Goal: Information Seeking & Learning: Learn about a topic

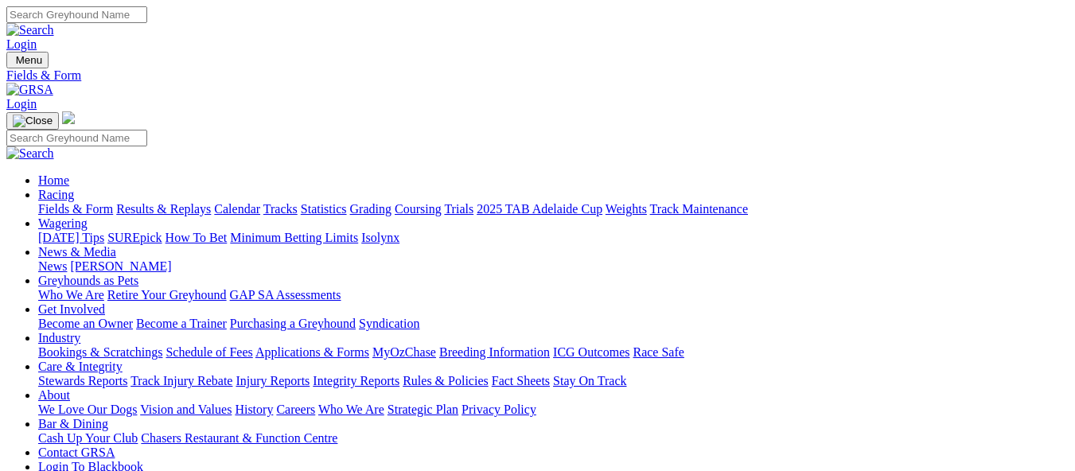
scroll to position [398, 0]
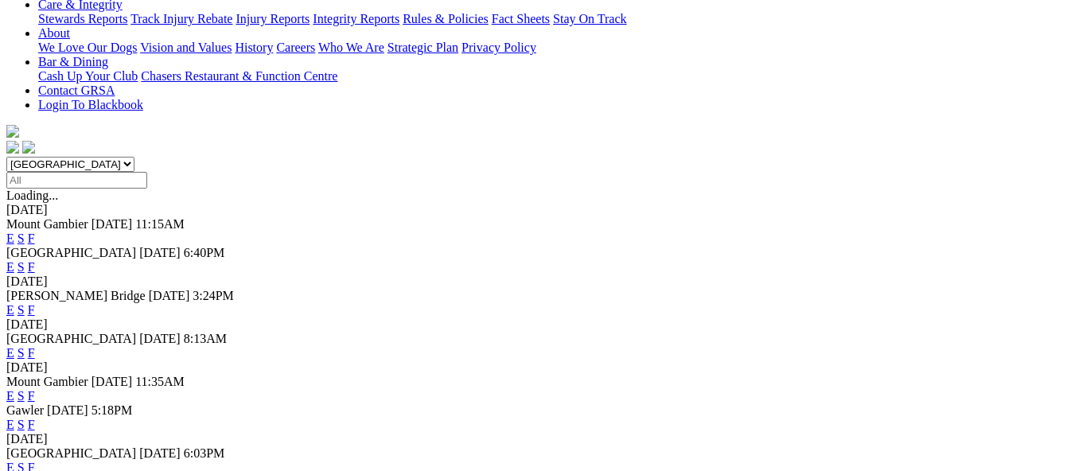
scroll to position [478, 0]
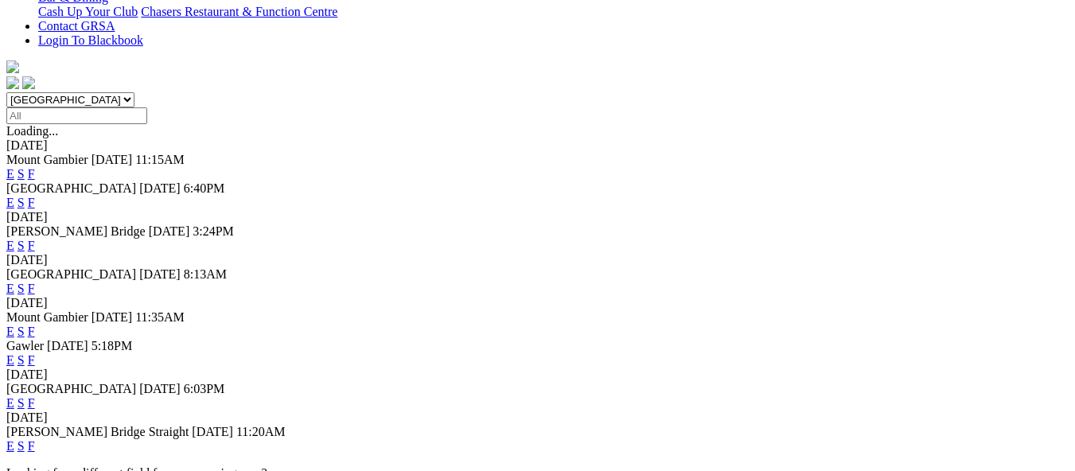
click at [35, 396] on link "F" at bounding box center [31, 403] width 7 height 14
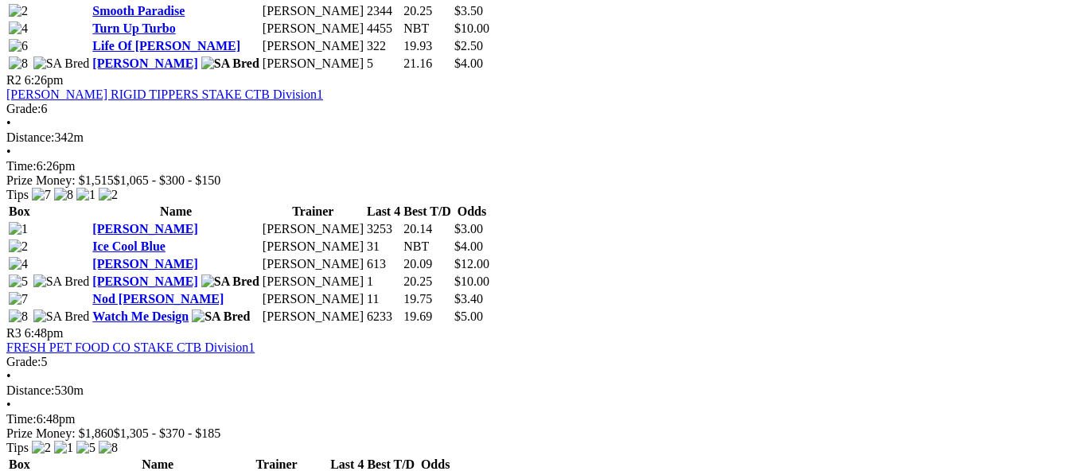
scroll to position [1035, 0]
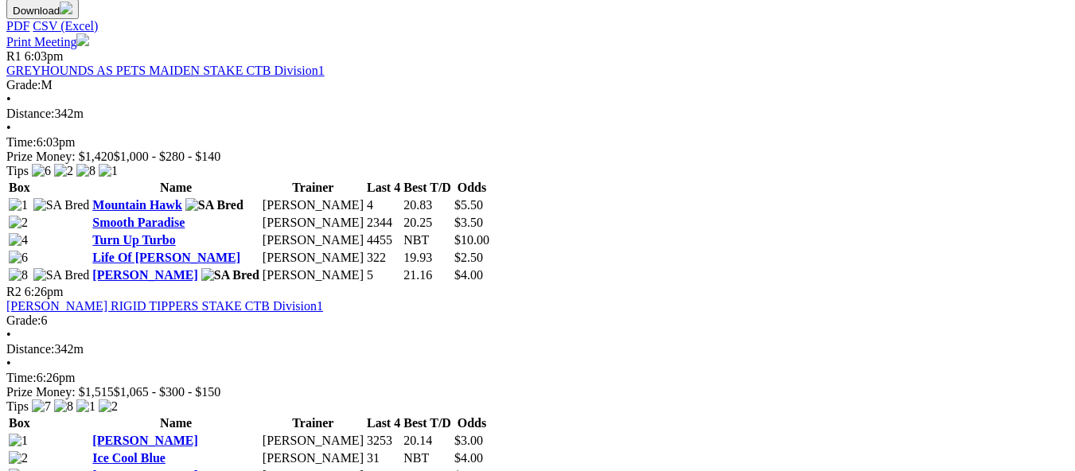
scroll to position [955, 0]
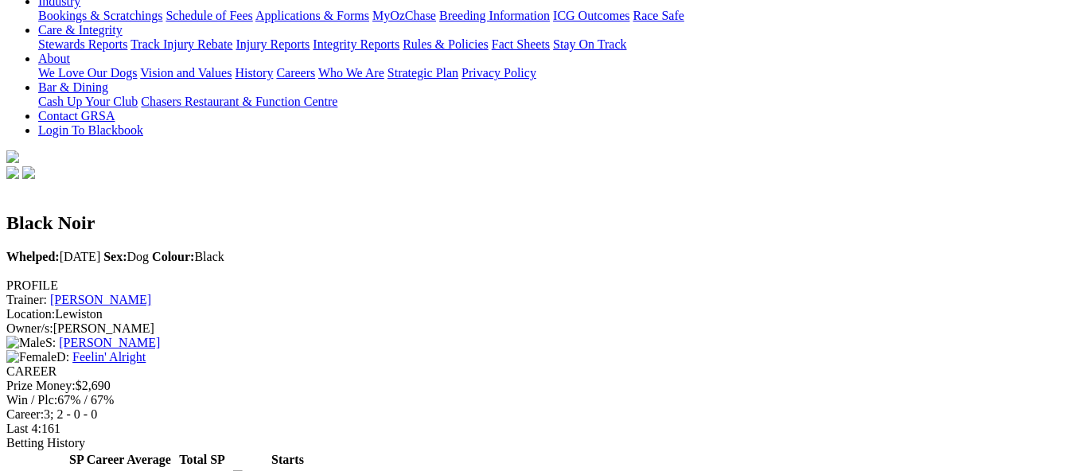
scroll to position [398, 0]
